Goal: Book appointment/travel/reservation

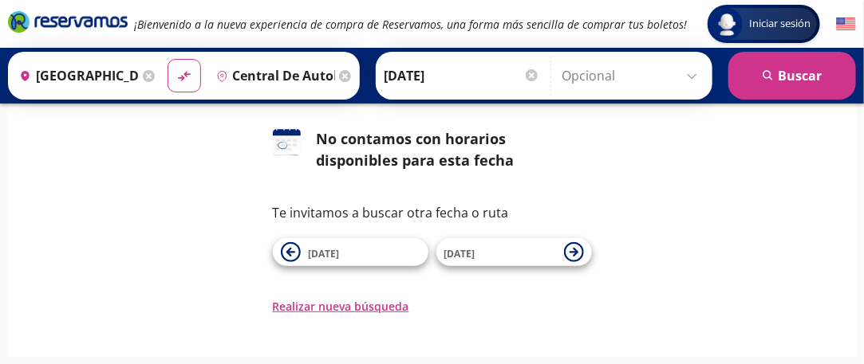
scroll to position [80, 0]
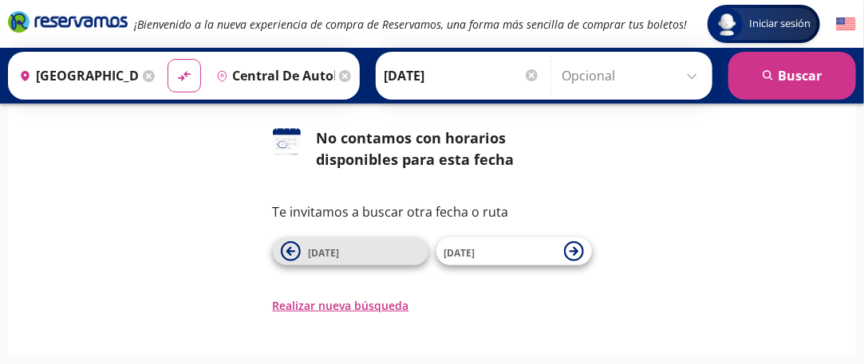
click at [351, 252] on span "[DATE]" at bounding box center [365, 251] width 112 height 19
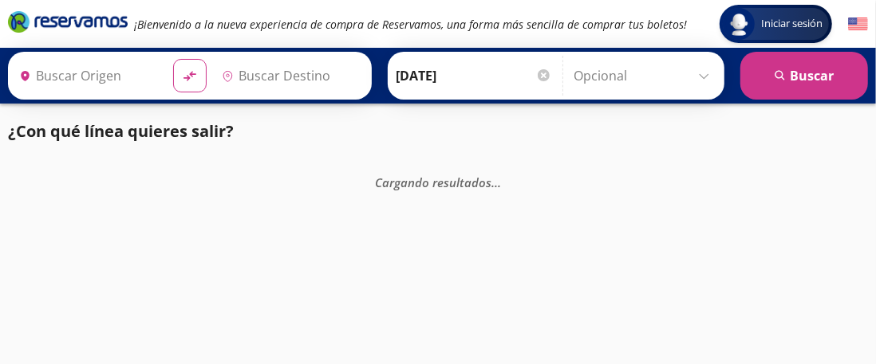
type input "[GEOGRAPHIC_DATA], [GEOGRAPHIC_DATA]"
type input "Central de Autobuses, [GEOGRAPHIC_DATA]"
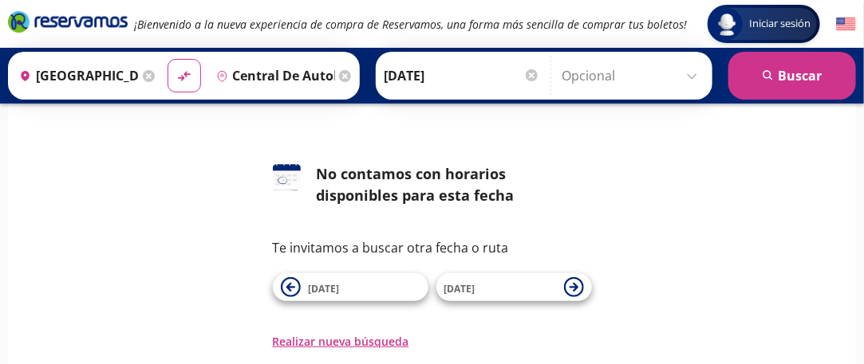
scroll to position [80, 0]
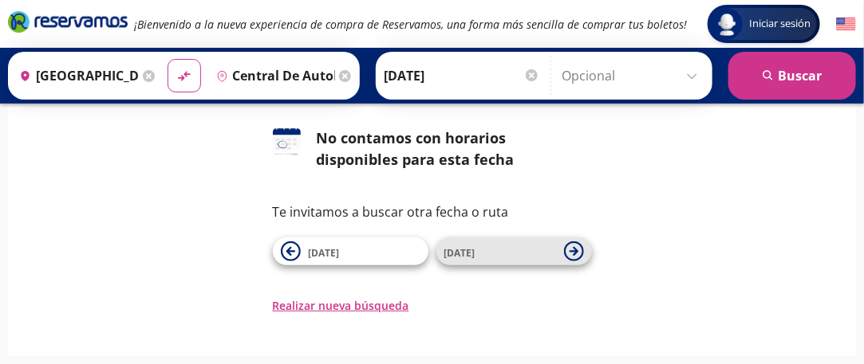
click at [552, 251] on span "[DATE]" at bounding box center [500, 251] width 112 height 19
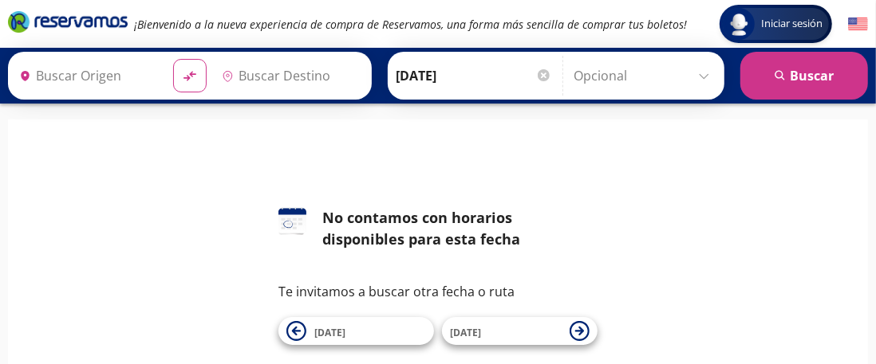
type input "[GEOGRAPHIC_DATA], [GEOGRAPHIC_DATA]"
type input "Central de Autobuses, [GEOGRAPHIC_DATA]"
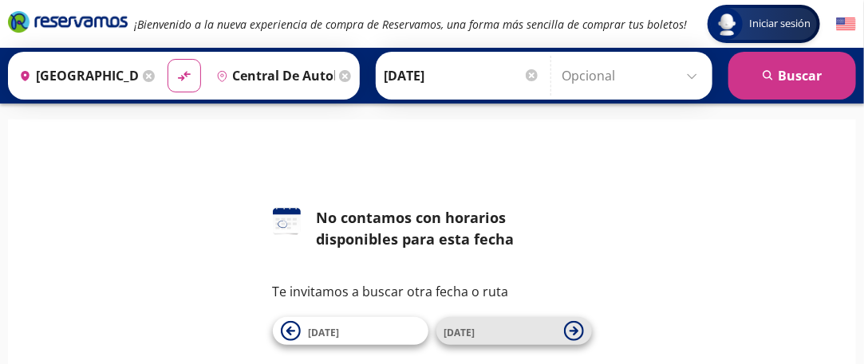
click at [576, 329] on icon at bounding box center [573, 331] width 9 height 9
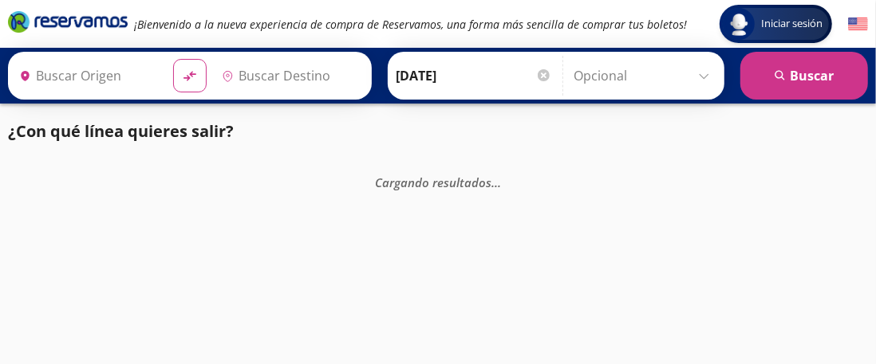
type input "[GEOGRAPHIC_DATA], [GEOGRAPHIC_DATA]"
type input "Central de Autobuses, [GEOGRAPHIC_DATA]"
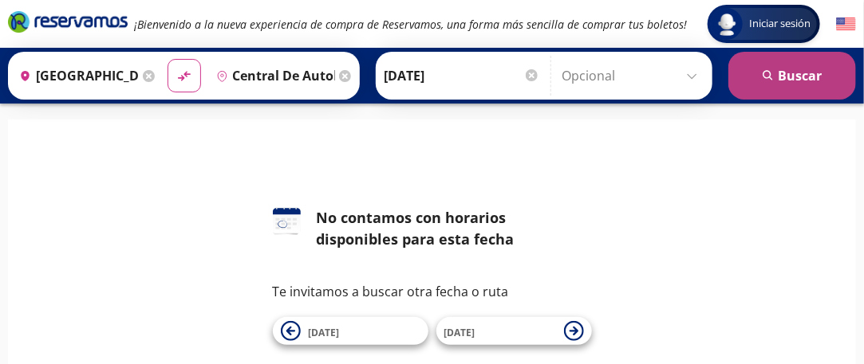
click at [790, 81] on button "search [GEOGRAPHIC_DATA]" at bounding box center [792, 76] width 128 height 48
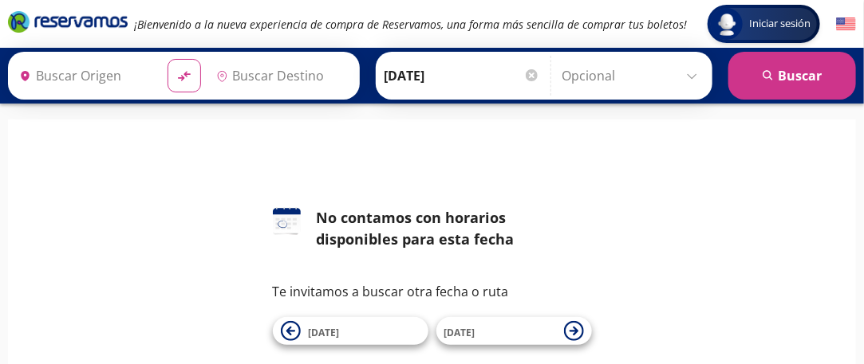
type input "[GEOGRAPHIC_DATA], [GEOGRAPHIC_DATA]"
type input "Central de Autobuses, [GEOGRAPHIC_DATA]"
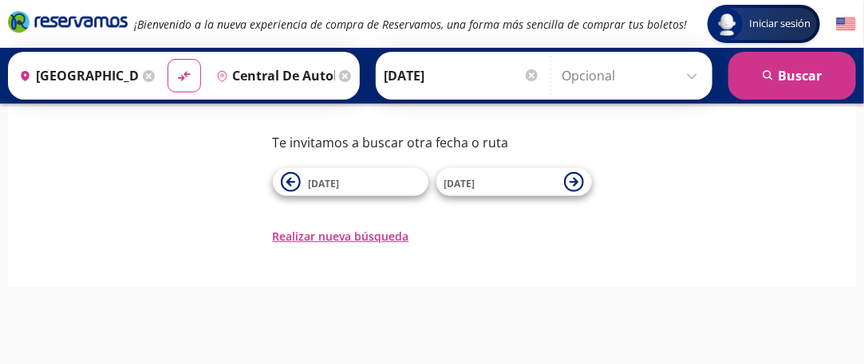
scroll to position [152, 0]
